Goal: Find specific page/section: Find specific page/section

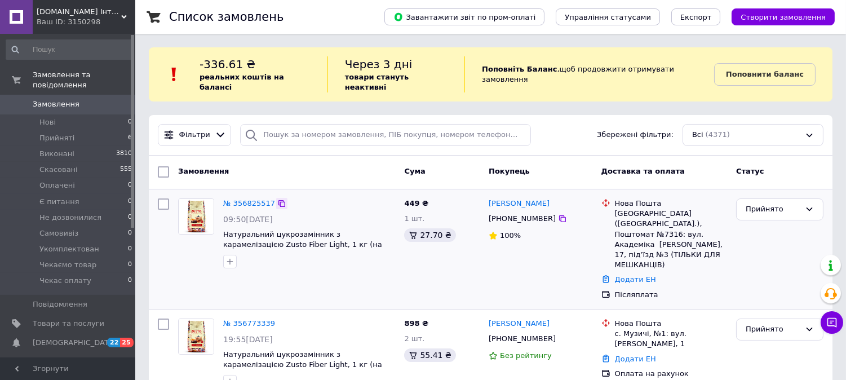
click at [278, 199] on icon at bounding box center [281, 203] width 9 height 9
click at [54, 319] on span "Товари та послуги" at bounding box center [69, 324] width 72 height 10
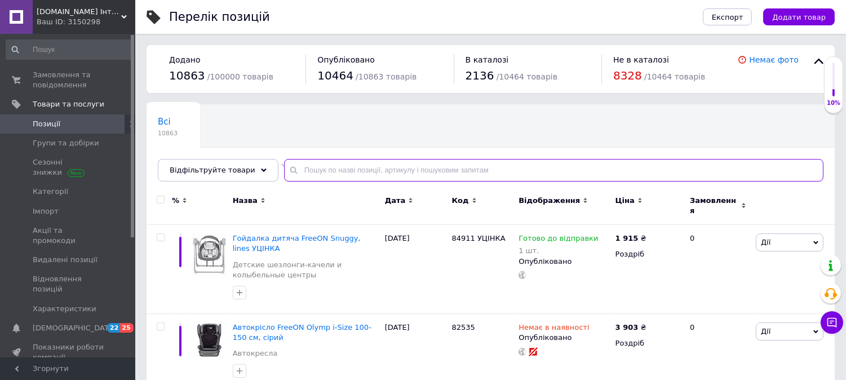
click at [314, 169] on input "text" at bounding box center [554, 170] width 540 height 23
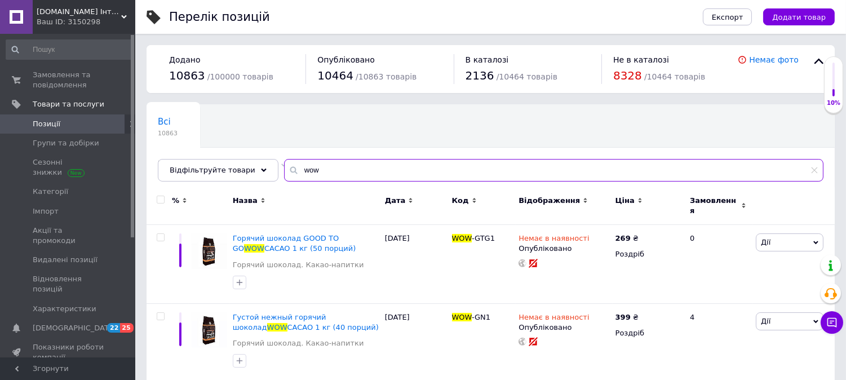
click at [327, 168] on input "wow" at bounding box center [554, 170] width 540 height 23
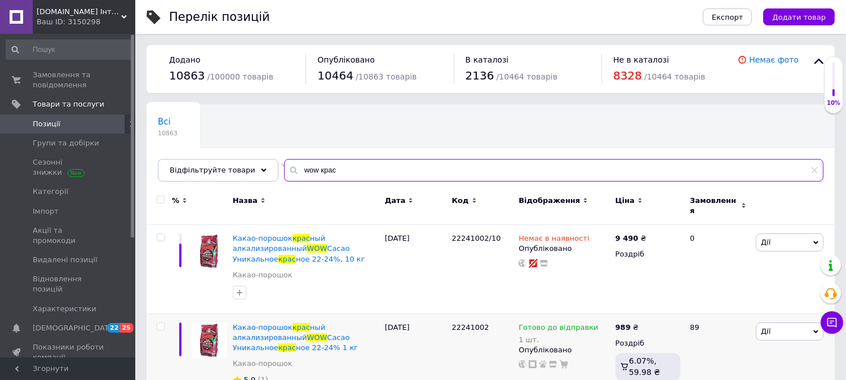
type input "wow крас"
